Goal: Complete application form: Complete application form

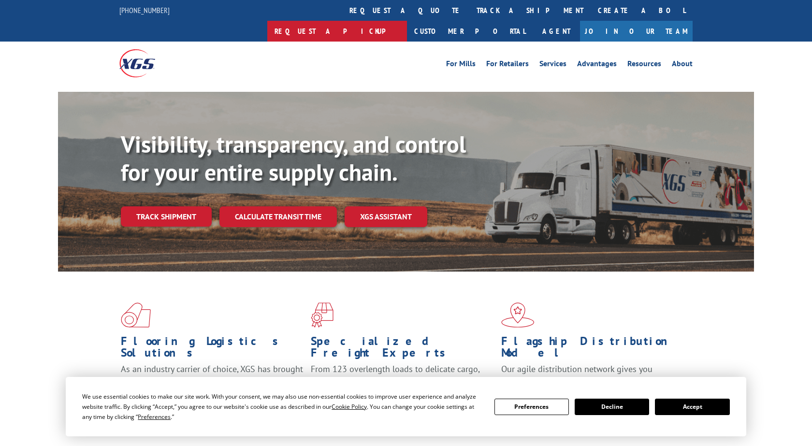
click at [407, 21] on link "Request a pickup" at bounding box center [337, 31] width 140 height 21
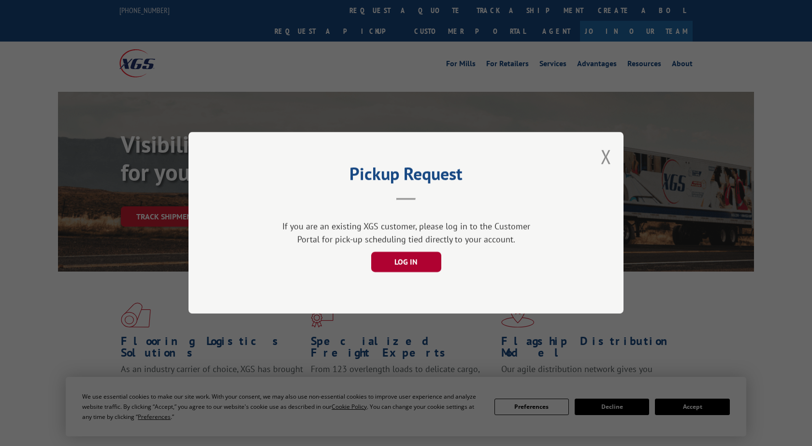
click at [424, 257] on button "LOG IN" at bounding box center [406, 262] width 70 height 20
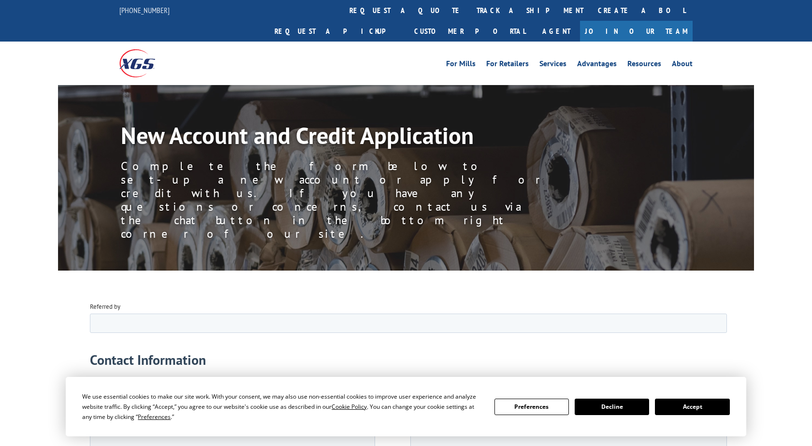
scroll to position [221, 0]
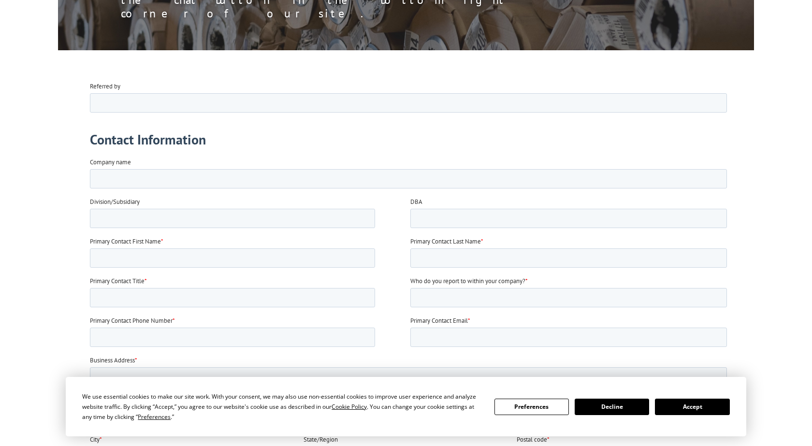
click at [684, 410] on button "Accept" at bounding box center [692, 407] width 74 height 16
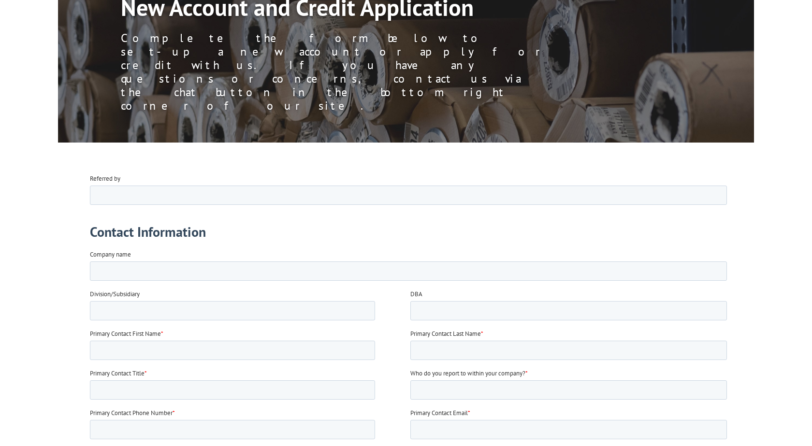
scroll to position [55, 0]
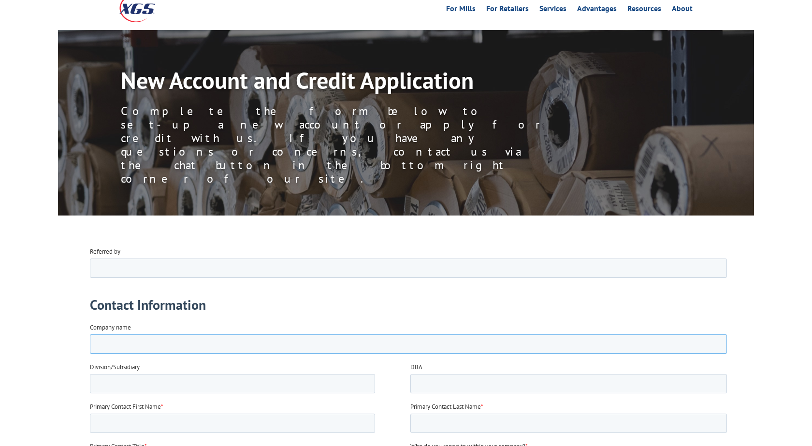
click at [226, 350] on input "Company name" at bounding box center [408, 343] width 637 height 19
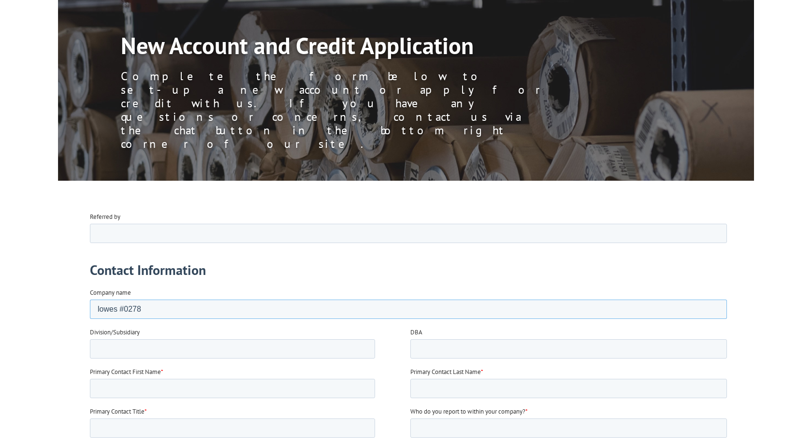
scroll to position [110, 0]
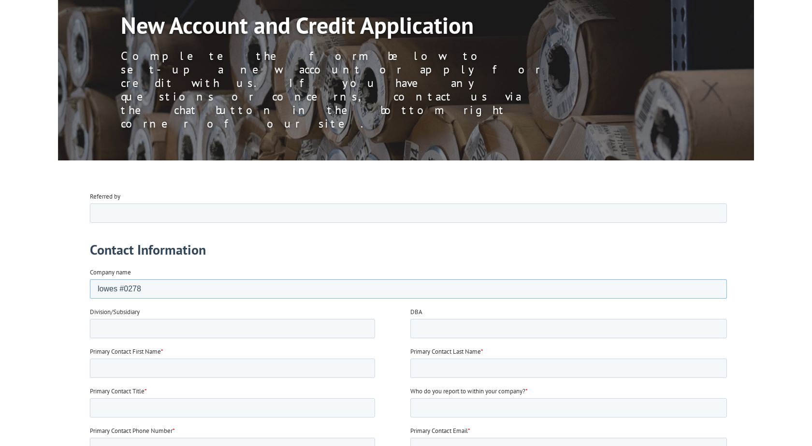
type input "lowes #0278"
click at [229, 376] on input "Primary Contact First Name *" at bounding box center [232, 367] width 285 height 19
type input "[PERSON_NAME]"
click at [450, 373] on input "Primary Contact Last Name *" at bounding box center [569, 367] width 317 height 19
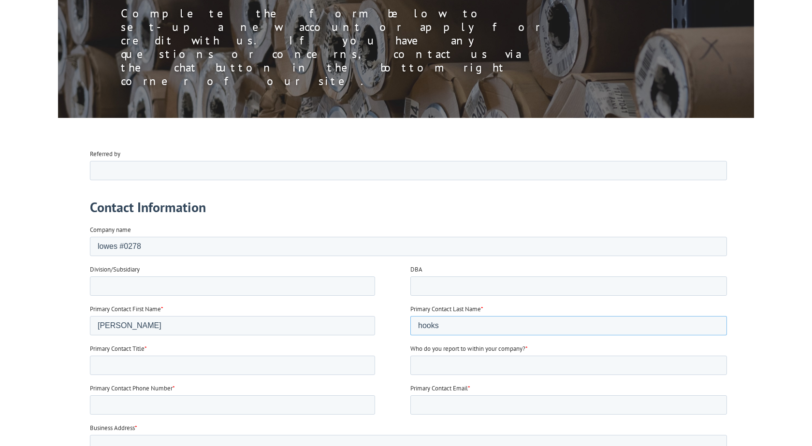
scroll to position [221, 0]
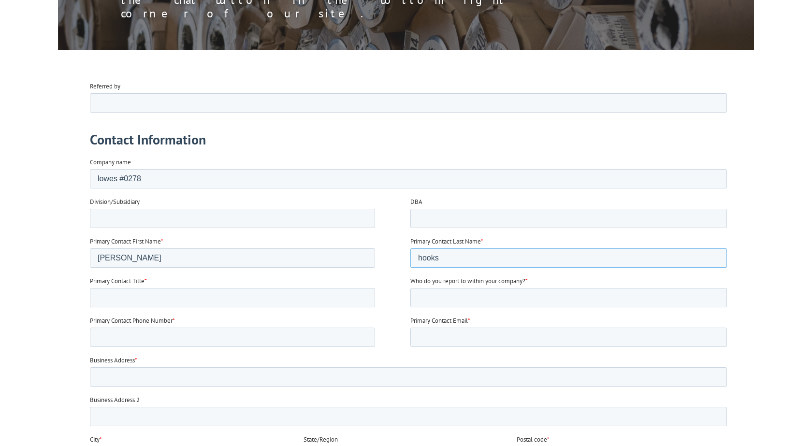
type input "hooks"
click at [176, 296] on input "Primary Contact Title *" at bounding box center [232, 297] width 285 height 19
type input "back end clerk"
type input "cody p"
type input "[PHONE_NUMBER]"
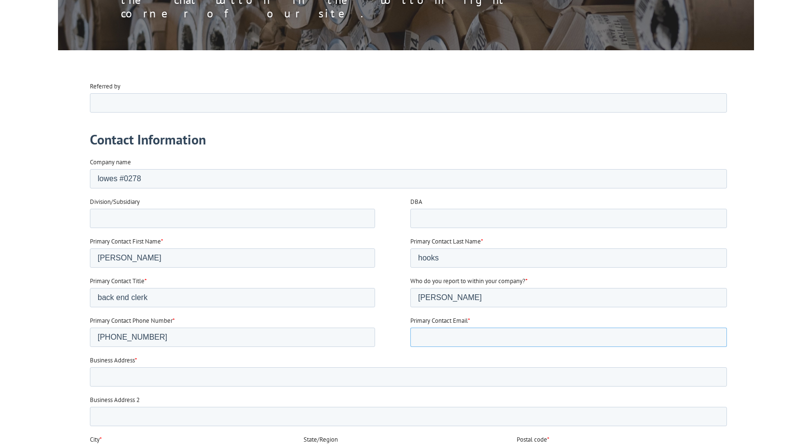
click at [452, 339] on input "Primary Contact Email *" at bounding box center [569, 336] width 317 height 19
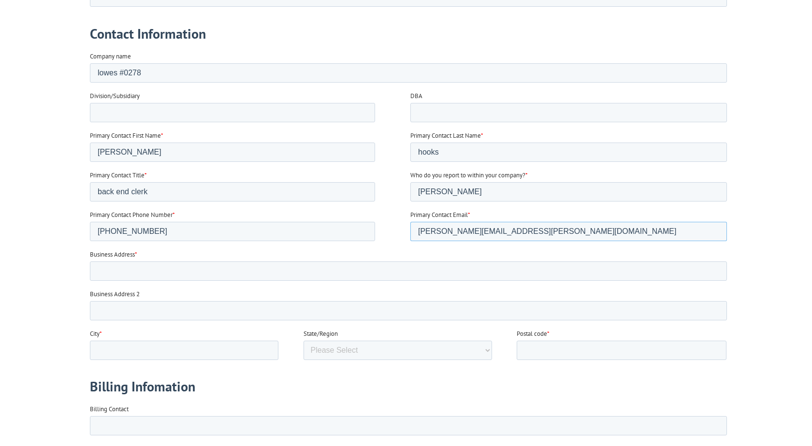
scroll to position [331, 0]
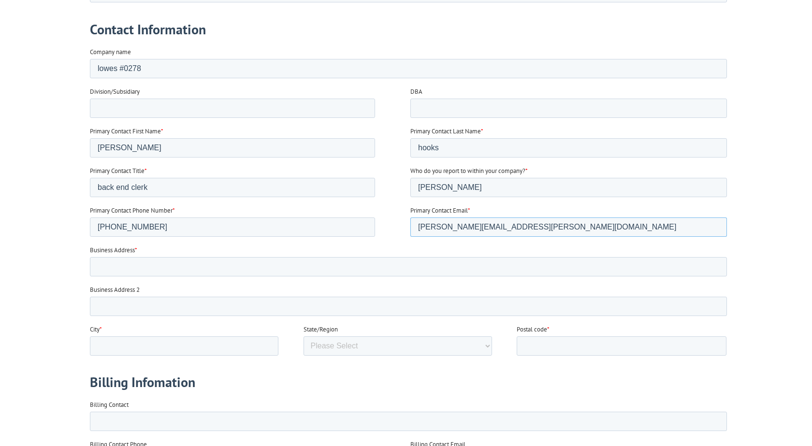
type input "[PERSON_NAME][EMAIL_ADDRESS][PERSON_NAME][DOMAIN_NAME]"
click at [170, 274] on input "Business Address *" at bounding box center [408, 266] width 637 height 19
type input "2600 rangeline road"
type input "j"
type input "o"
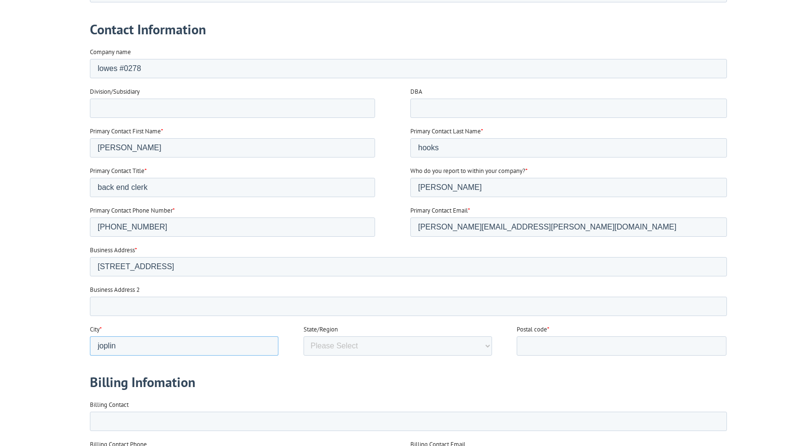
type input "joplin"
select select "Missouri"
click at [553, 348] on input "Postal code *" at bounding box center [622, 346] width 210 height 19
type input "64870"
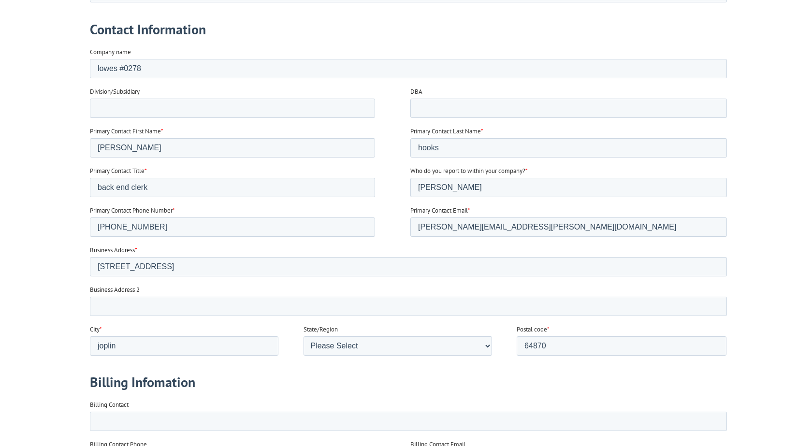
click at [270, 380] on h1 "Billing Infomation" at bounding box center [410, 382] width 641 height 18
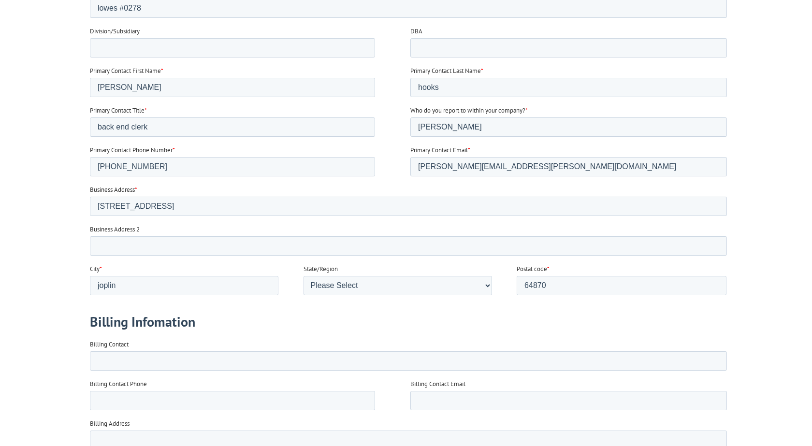
scroll to position [496, 0]
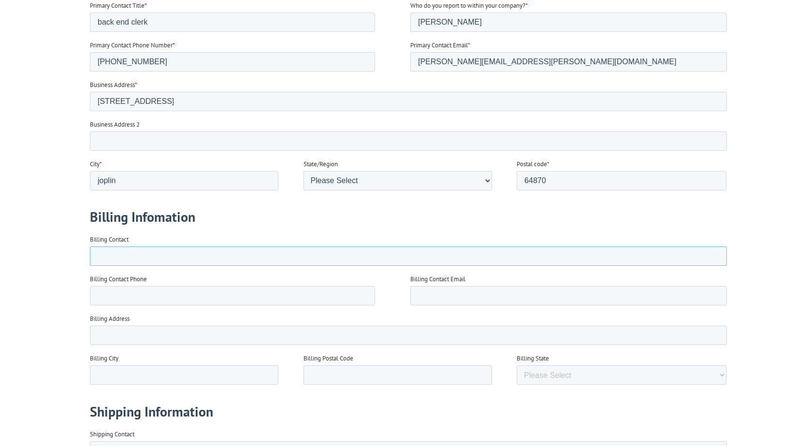
click at [207, 253] on input "Billing Contact" at bounding box center [408, 256] width 637 height 19
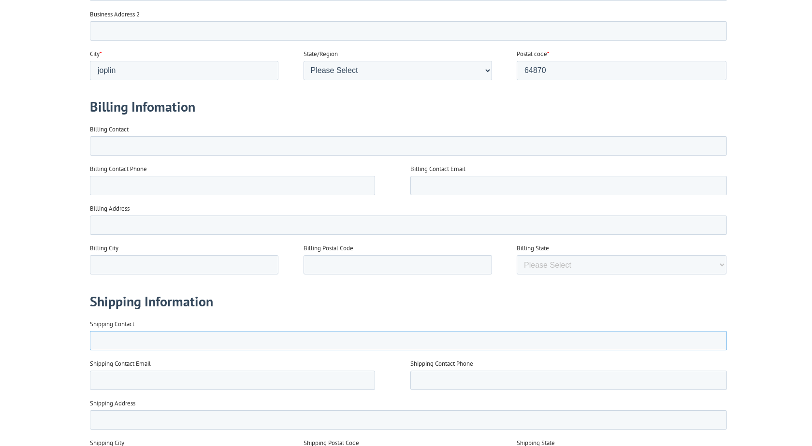
click at [162, 345] on input "Shipping Contact" at bounding box center [408, 340] width 637 height 19
type input "joni hooks"
type input "[PERSON_NAME][EMAIL_ADDRESS][PERSON_NAME][DOMAIN_NAME]"
type input "j"
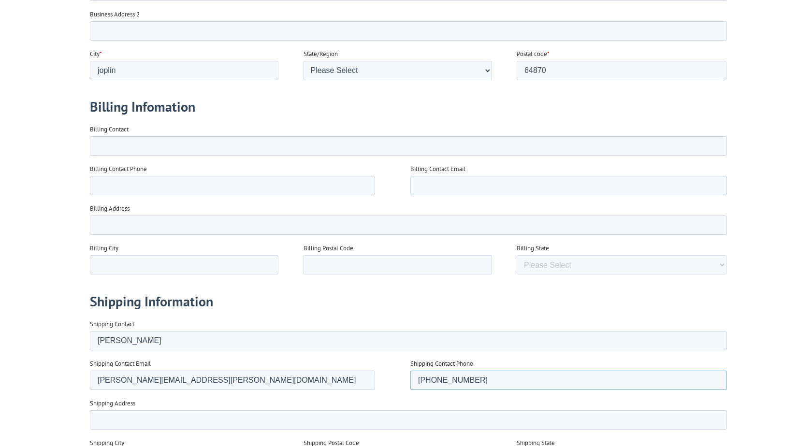
type input "[PHONE_NUMBER]"
click at [139, 419] on input "Shipping Address" at bounding box center [408, 420] width 637 height 19
type input "2600 south rangeline raod"
type input "joplin"
type input "m"
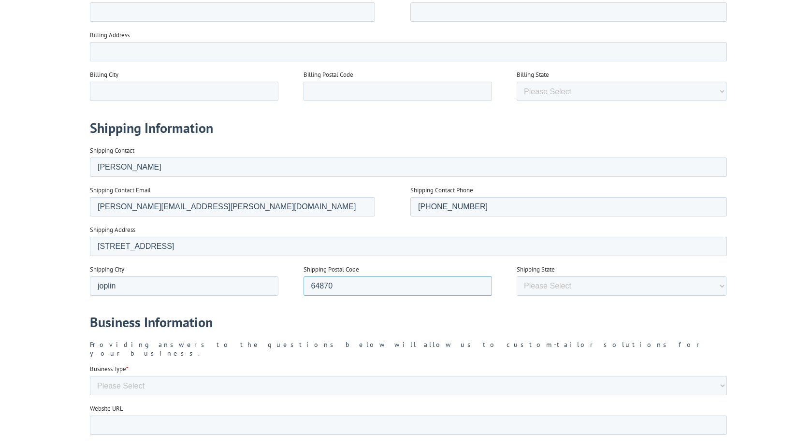
scroll to position [827, 0]
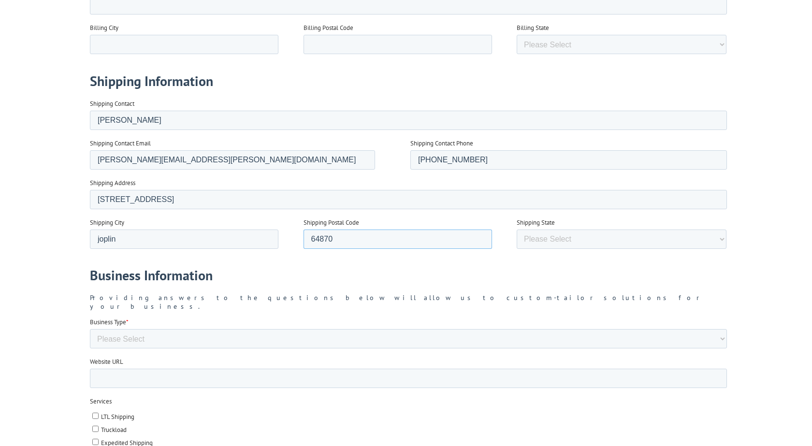
type input "64870"
click at [517, 230] on select "Please Select Alabama Alaska Arizona Arkansas California Colorado Connecticut D…" at bounding box center [622, 239] width 210 height 19
select select "Missouri"
click at [90, 329] on select "Please Select Flooring Mill, Manufacturer, or Importer Manufacturer - Other Nat…" at bounding box center [408, 338] width 637 height 19
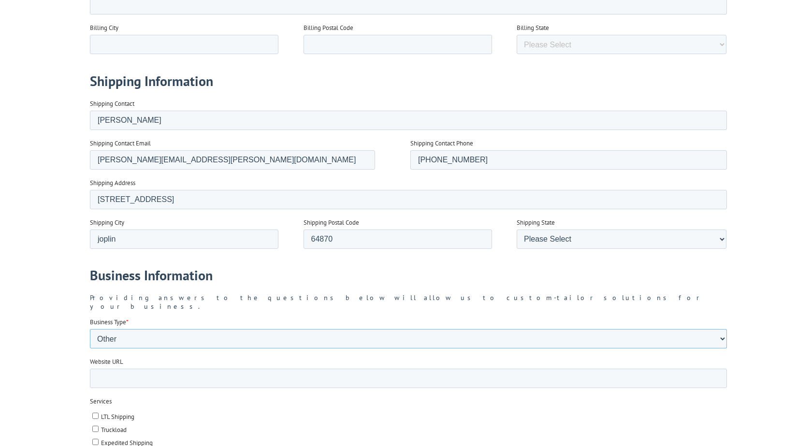
select select "Distributor"
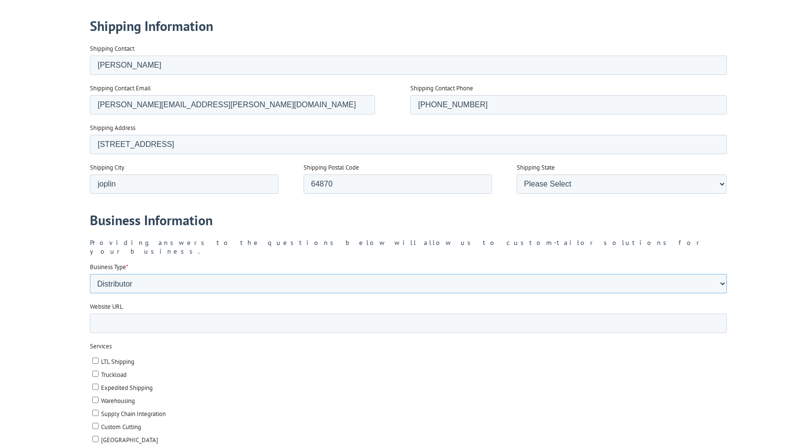
scroll to position [992, 0]
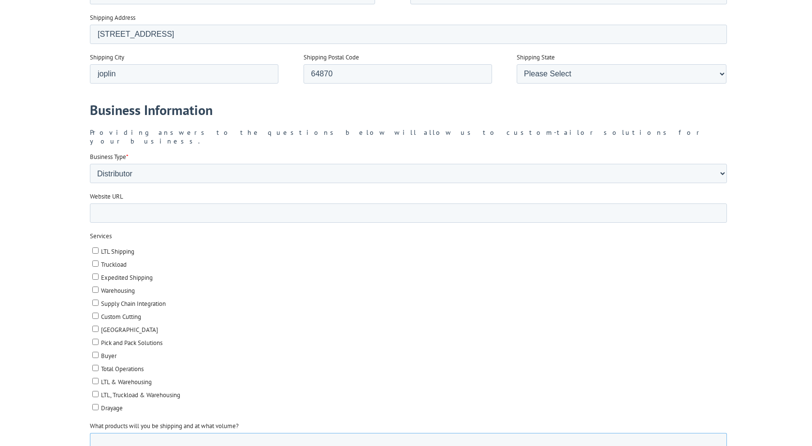
click at [219, 438] on textarea "What products will you be shipping and at what volume?" at bounding box center [408, 449] width 637 height 32
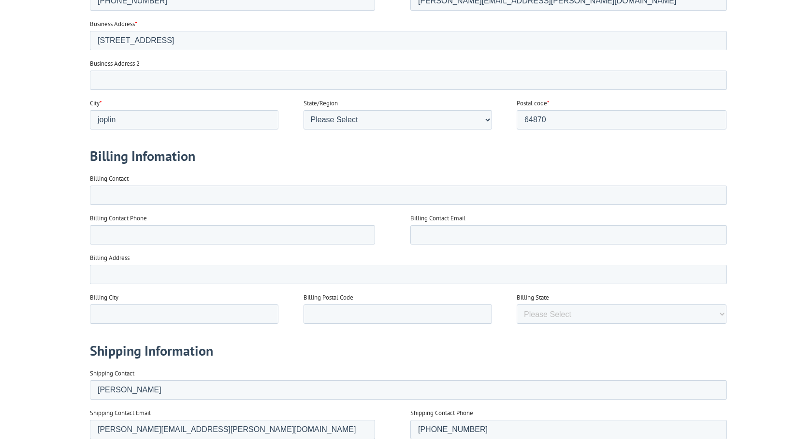
scroll to position [496, 0]
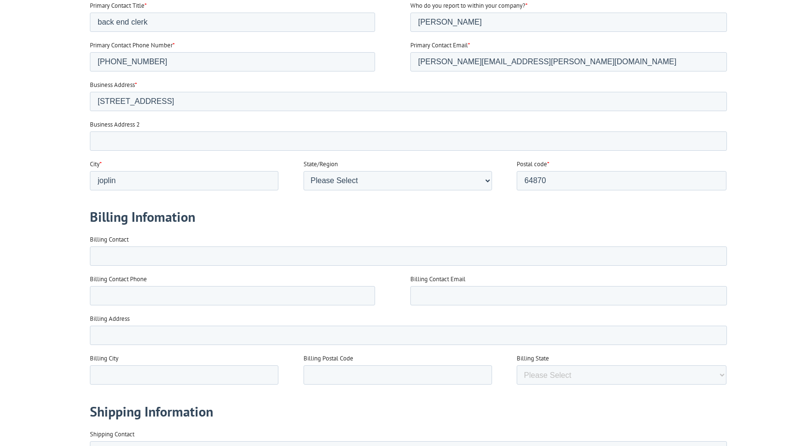
type textarea "3 rolls of carpet - shipping back to vendor. weight is 1922.680"
click at [178, 250] on input "Billing Contact" at bounding box center [408, 256] width 637 height 19
type input "loweds"
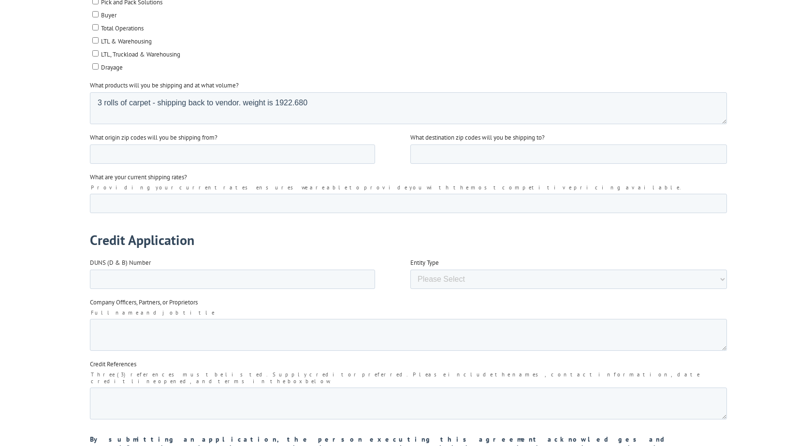
scroll to position [1213, 0]
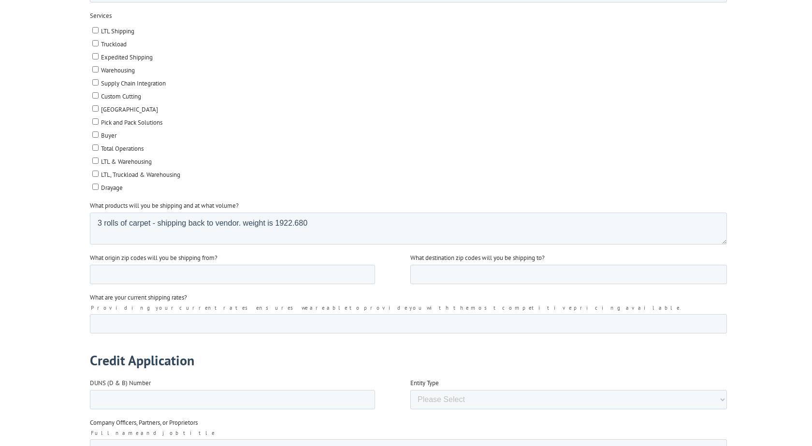
type input "[PHONE_NUMBER]"
click at [320, 213] on textarea "3 rolls of carpet - shipping back to vendor. weight is 1922.680" at bounding box center [408, 229] width 637 height 32
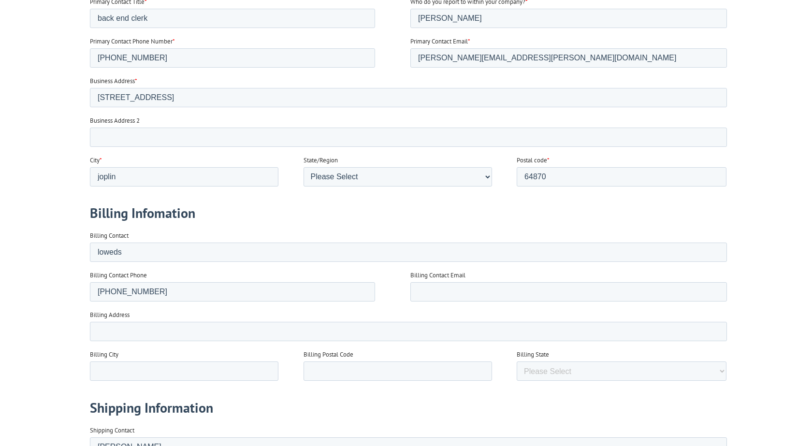
scroll to position [496, 0]
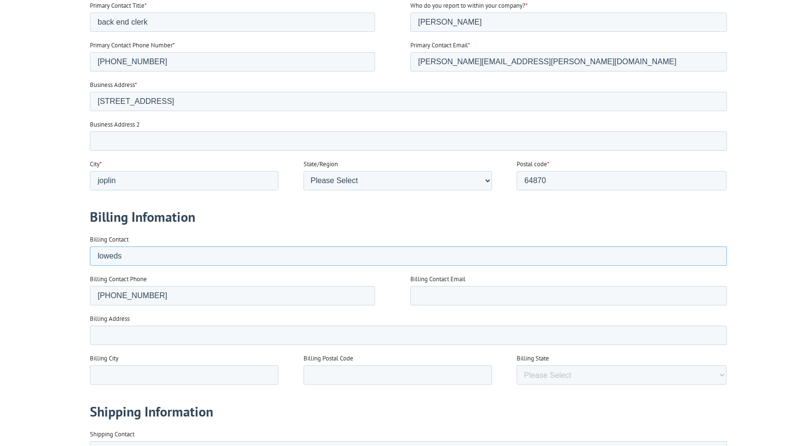
click at [118, 257] on input "loweds" at bounding box center [408, 256] width 637 height 19
type input "lowes"
click at [198, 338] on input "Billing Address" at bounding box center [408, 335] width 637 height 19
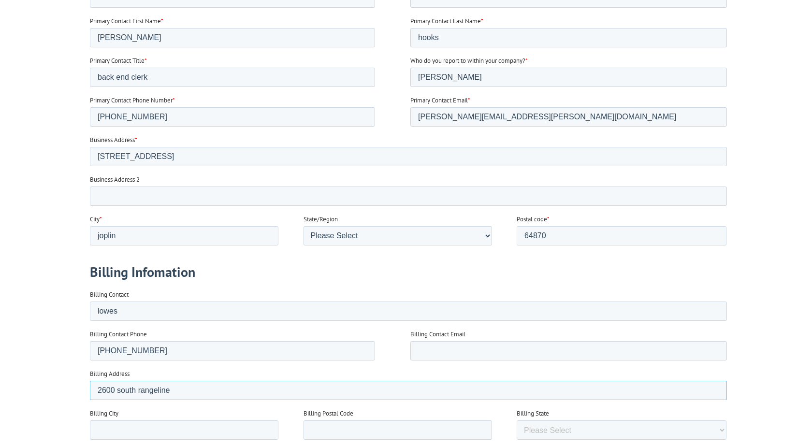
scroll to position [221, 0]
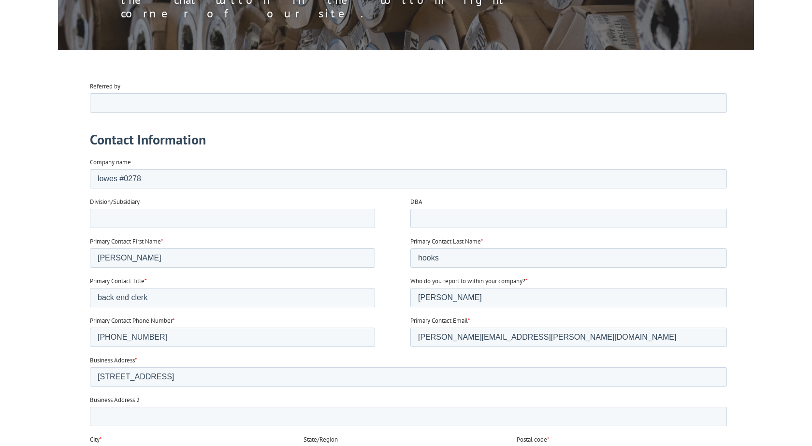
type input "2600 south rangeline"
click at [128, 105] on input "Referred by" at bounding box center [408, 102] width 637 height 19
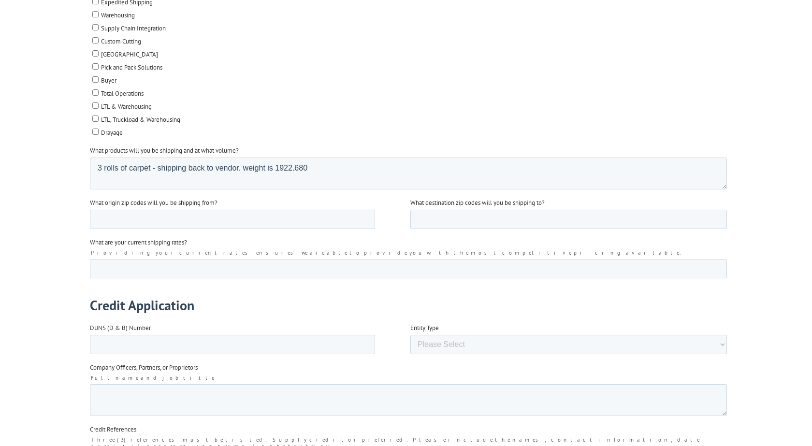
scroll to position [1544, 0]
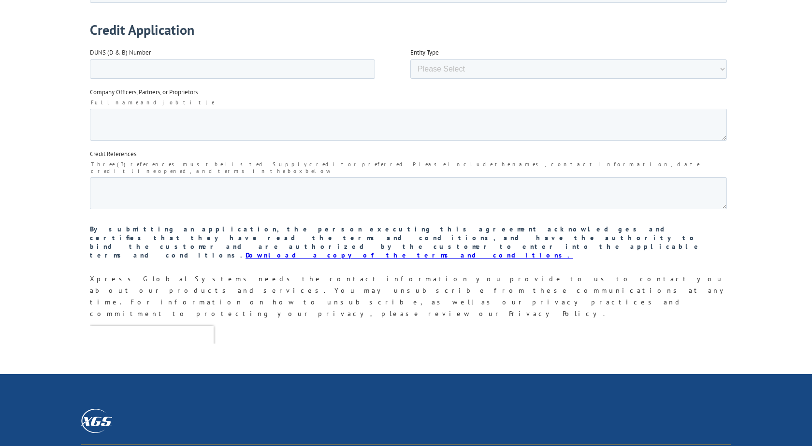
type input "mannington - dalton"
click at [116, 372] on input "Submit" at bounding box center [110, 381] width 41 height 18
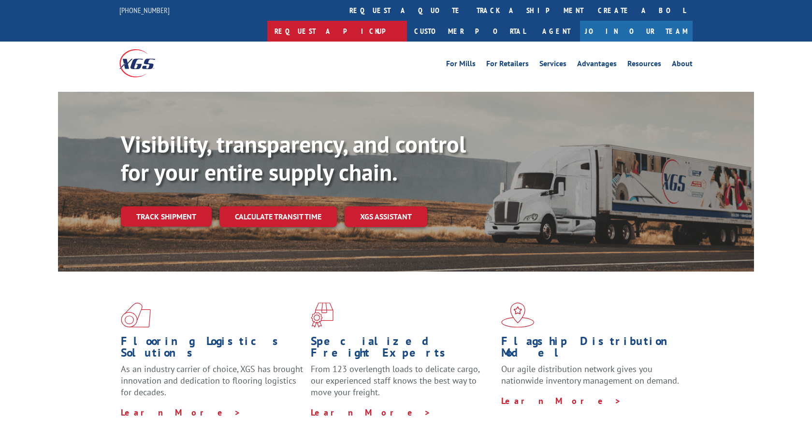
click at [407, 21] on link "Request a pickup" at bounding box center [337, 31] width 140 height 21
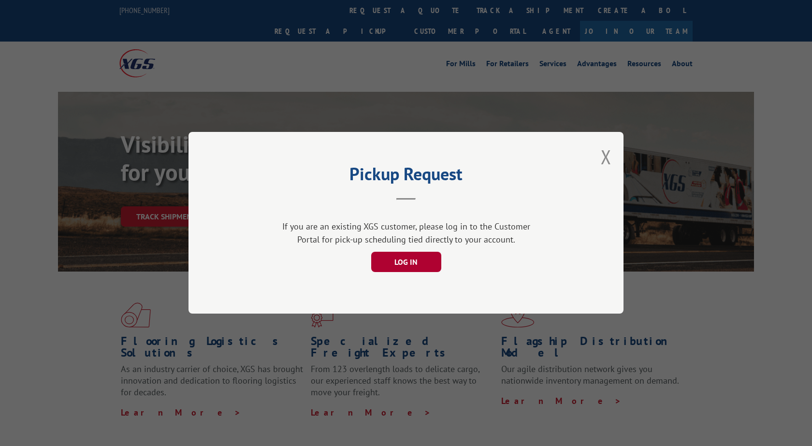
click at [411, 269] on button "LOG IN" at bounding box center [406, 262] width 70 height 20
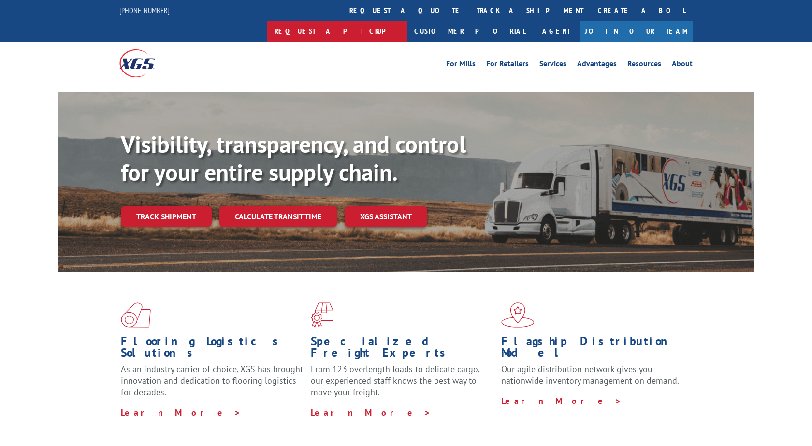
click at [407, 21] on link "Request a pickup" at bounding box center [337, 31] width 140 height 21
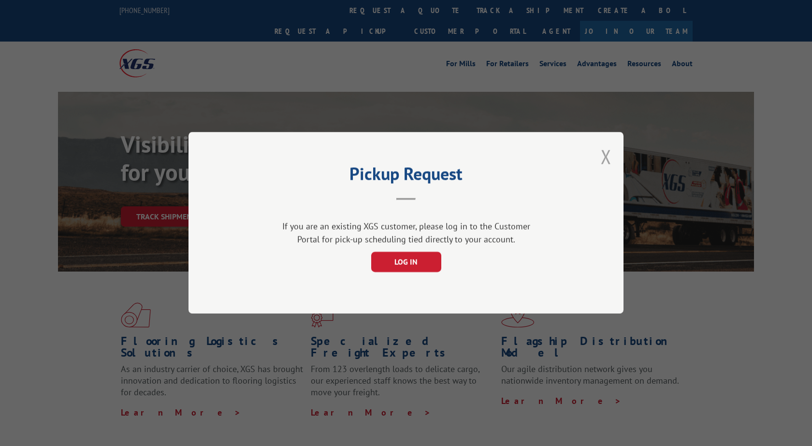
click at [610, 157] on button "Close modal" at bounding box center [606, 157] width 11 height 26
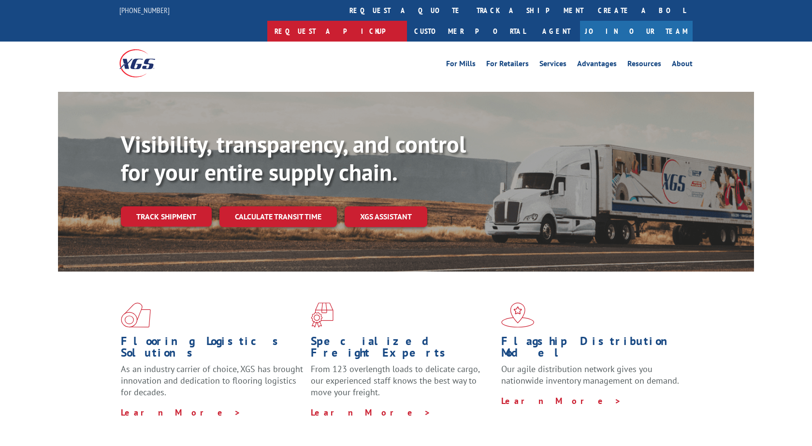
click at [407, 21] on link "Request a pickup" at bounding box center [337, 31] width 140 height 21
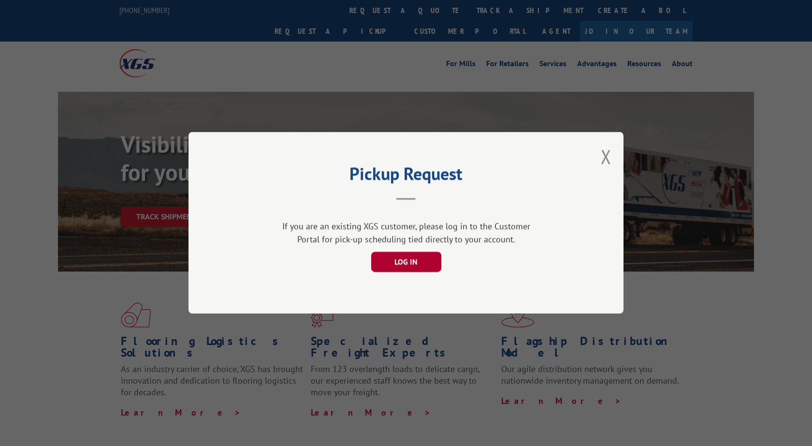
click at [382, 265] on button "LOG IN" at bounding box center [406, 262] width 70 height 20
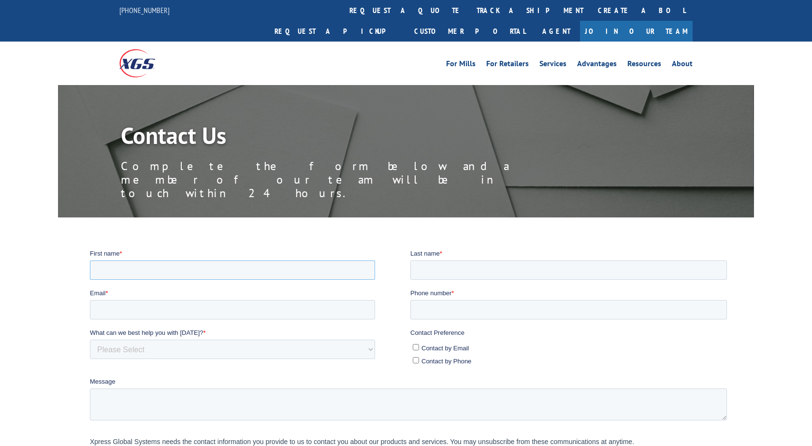
click at [187, 274] on input "First name *" at bounding box center [232, 269] width 285 height 19
type input "[PERSON_NAME]"
type input "hooks"
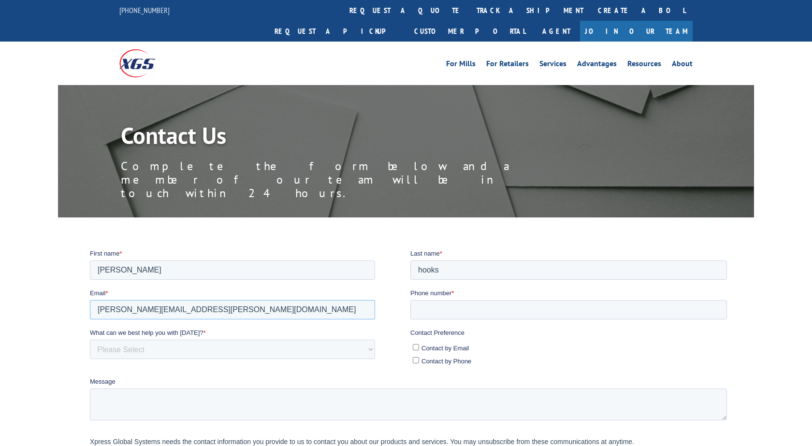
type input "[PERSON_NAME][EMAIL_ADDRESS][PERSON_NAME][DOMAIN_NAME]"
type input "[PHONE_NUMBER]"
click at [90, 339] on select "Please Select Quoting, Opening New Account, or New Business Opportunity Shipmen…" at bounding box center [232, 348] width 285 height 19
select select "Other"
click option "Other - Please specify in message below" at bounding box center [90, 249] width 0 height 0
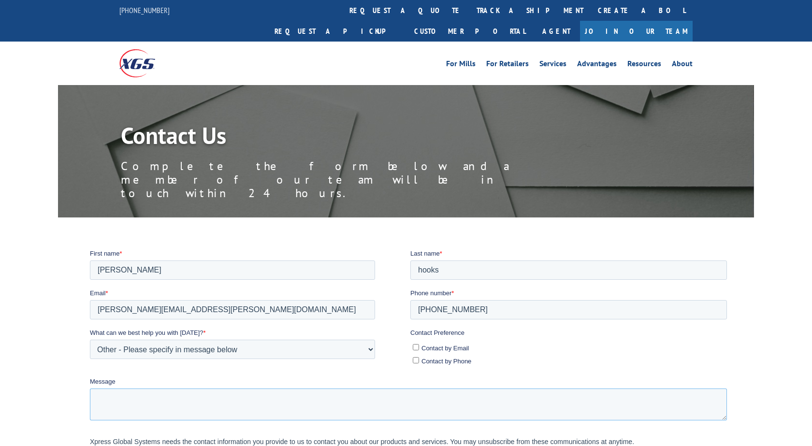
click at [153, 405] on textarea "Message" at bounding box center [408, 404] width 637 height 32
type textarea "need to request a pickup from lowes @ [STREET_ADDRESS]. 3 rolls of carpet"
click at [415, 349] on input "Contact by Email" at bounding box center [416, 347] width 6 height 6
checkbox input "true"
click at [419, 363] on input "Contact by Phone" at bounding box center [416, 360] width 6 height 6
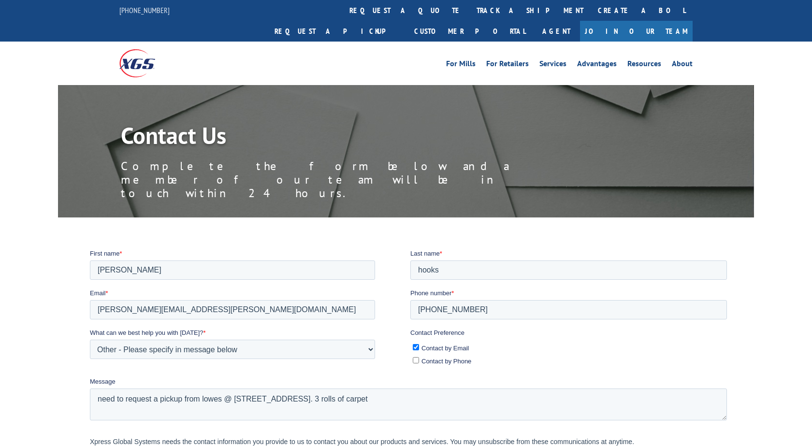
checkbox input "true"
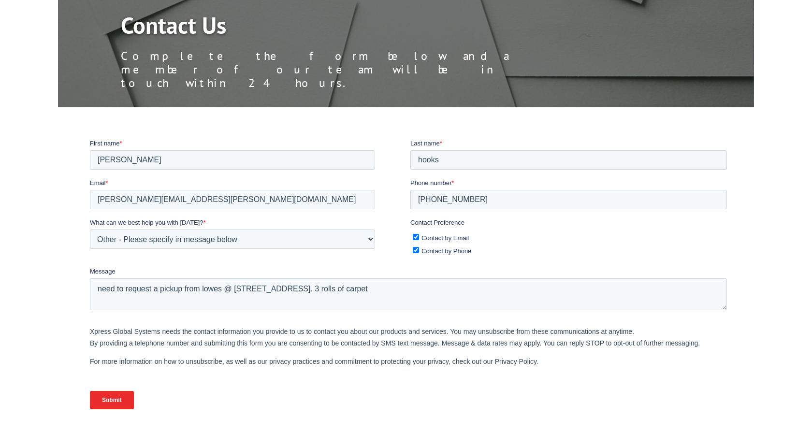
click at [122, 401] on input "Submit" at bounding box center [112, 400] width 44 height 18
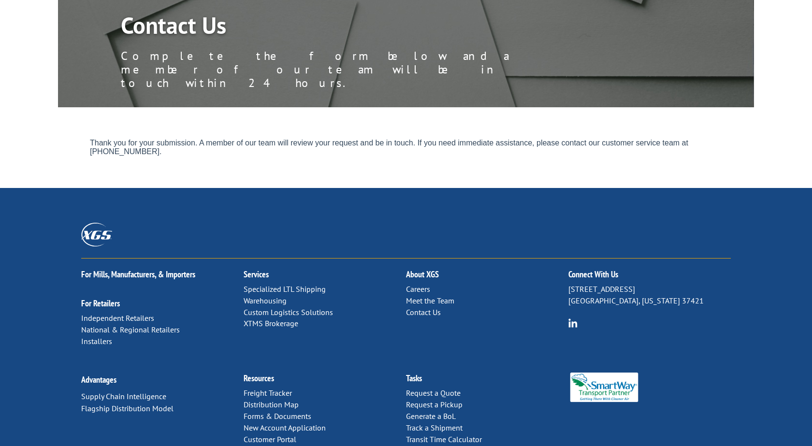
scroll to position [0, 0]
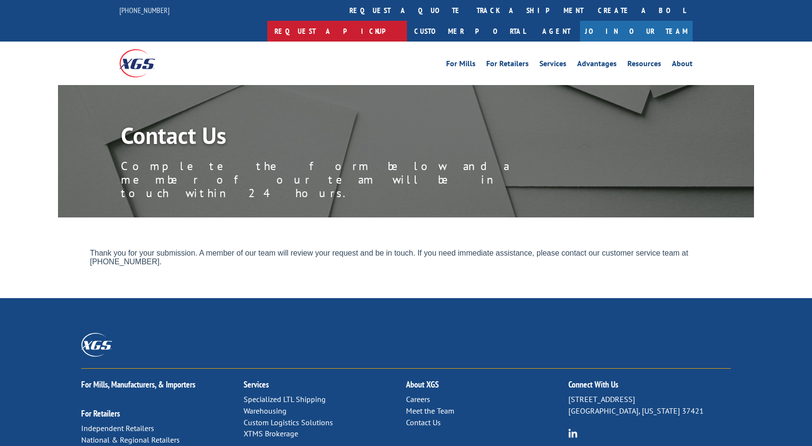
click at [407, 21] on link "Request a pickup" at bounding box center [337, 31] width 140 height 21
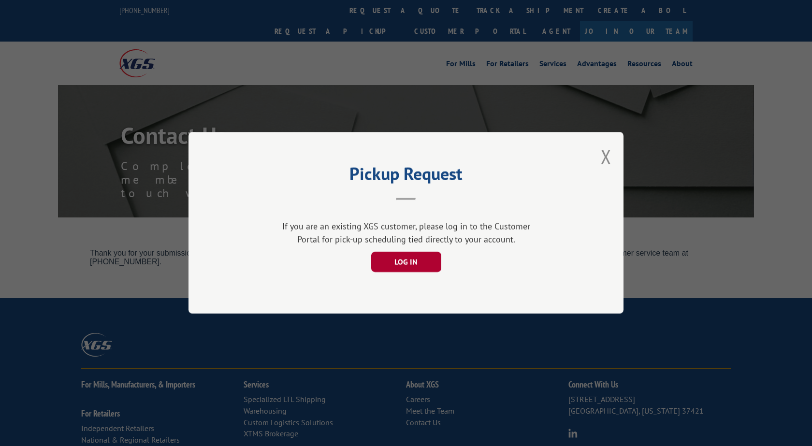
click at [404, 259] on button "LOG IN" at bounding box center [406, 262] width 70 height 20
